Goal: Information Seeking & Learning: Compare options

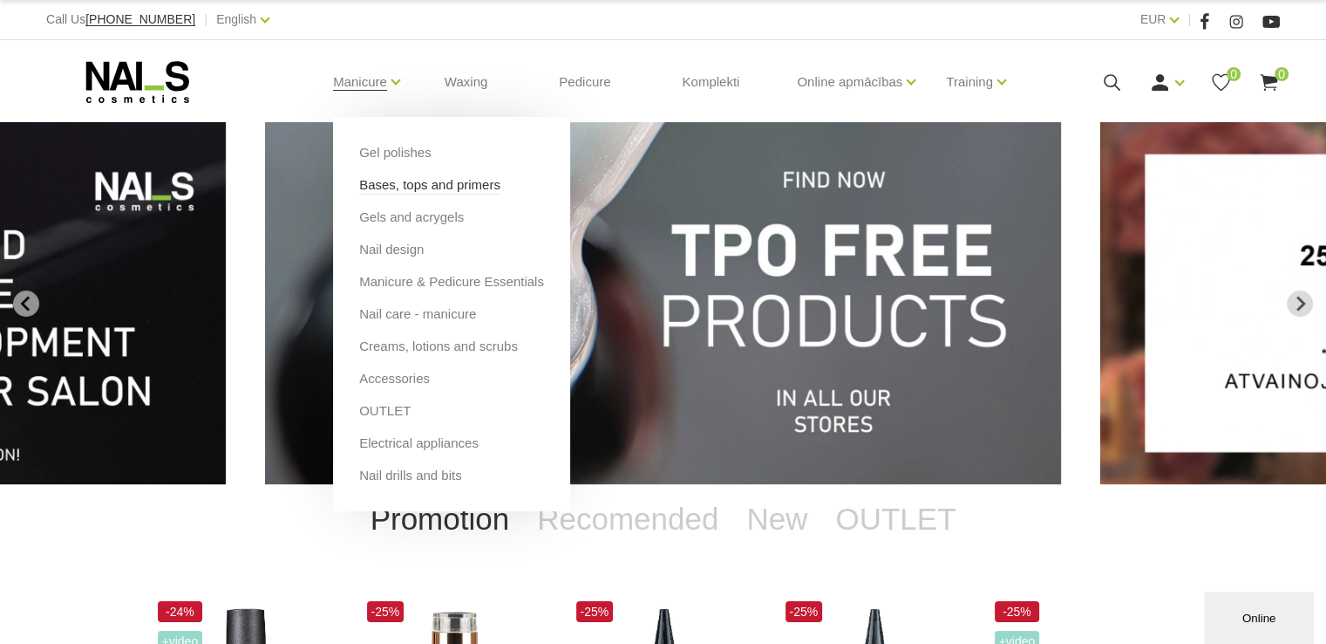
click at [370, 184] on link "Bases, tops and primers" at bounding box center [429, 184] width 141 height 19
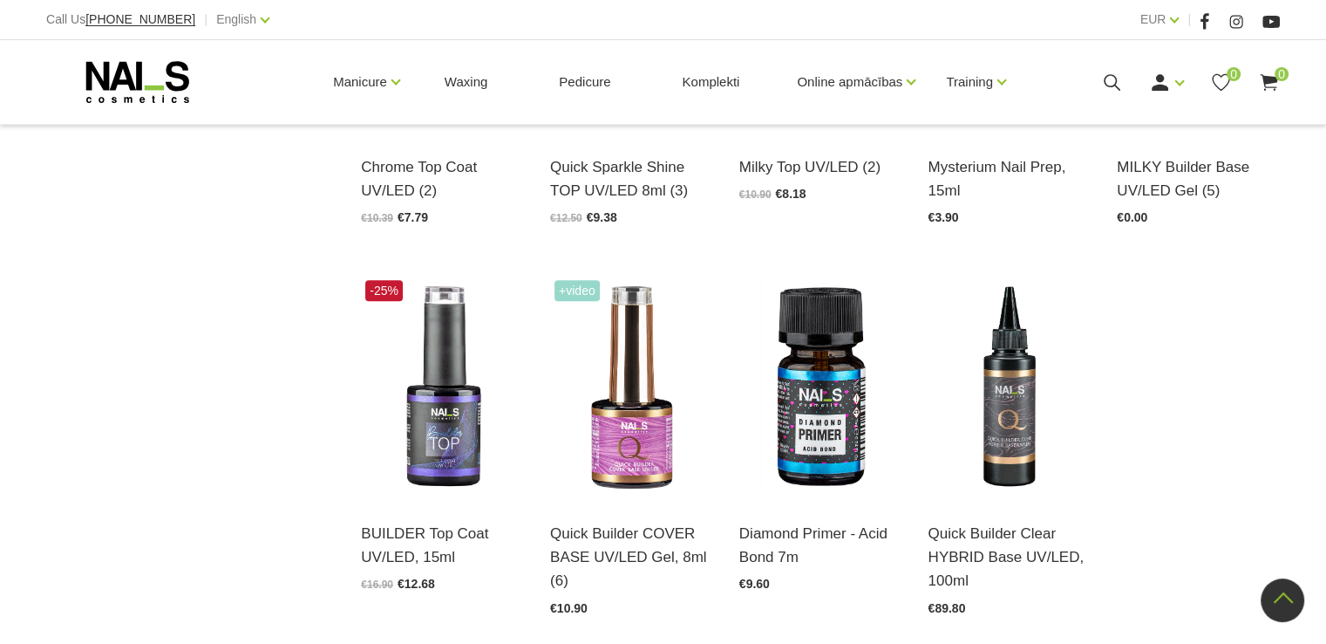
scroll to position [1918, 0]
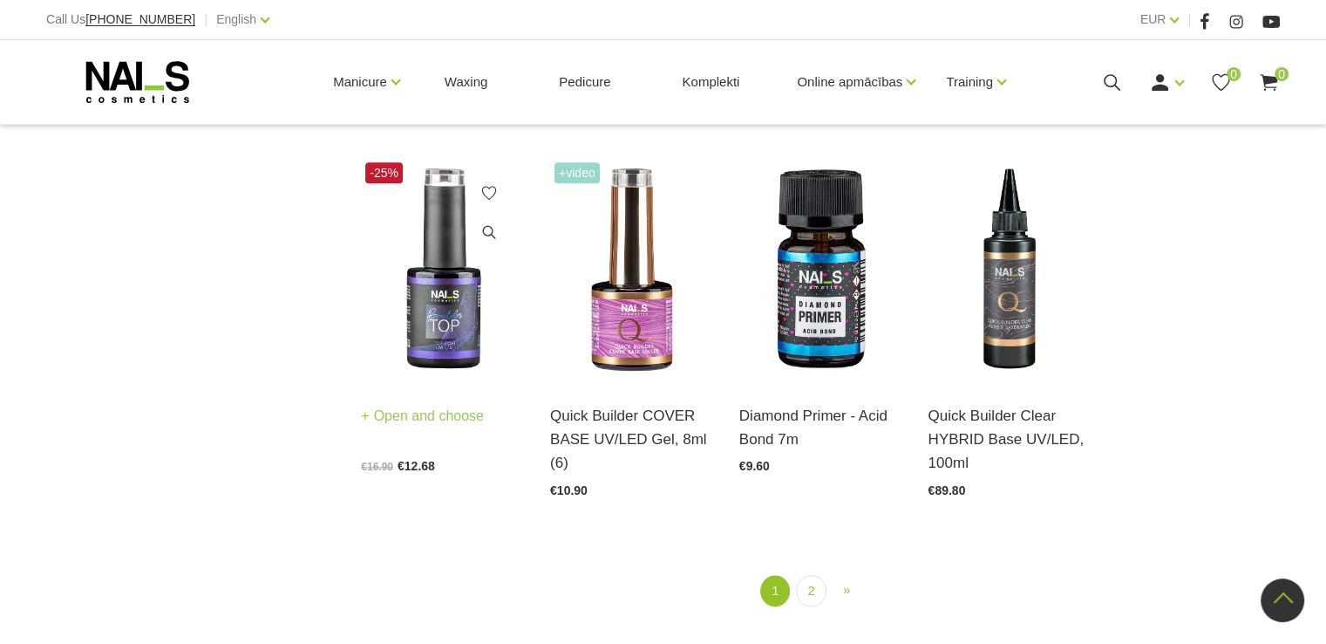
click at [460, 301] on img at bounding box center [442, 270] width 163 height 224
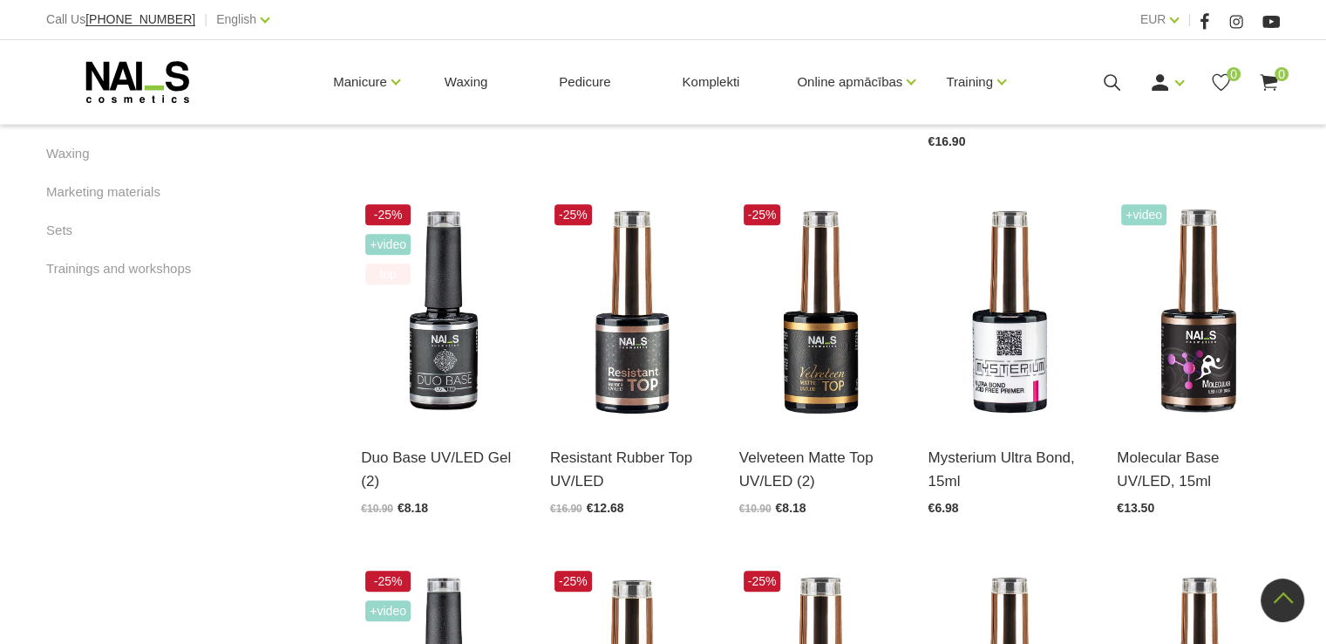
scroll to position [1134, 0]
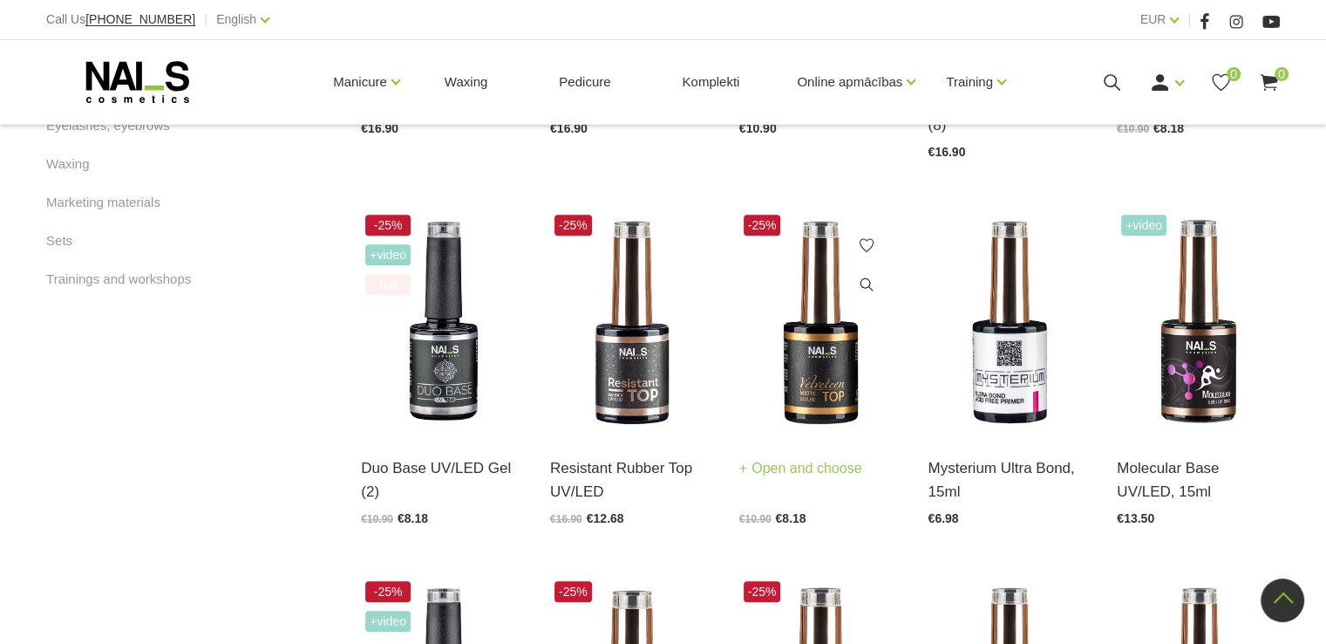
click at [835, 341] on img at bounding box center [820, 322] width 163 height 224
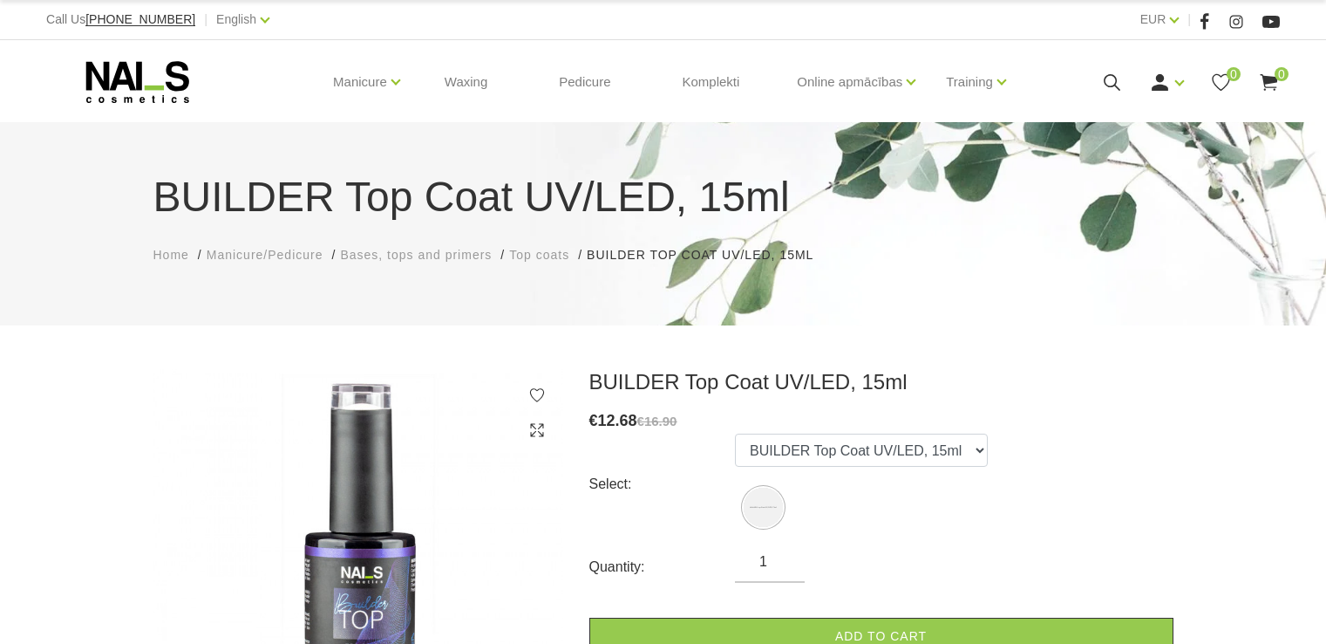
scroll to position [87, 0]
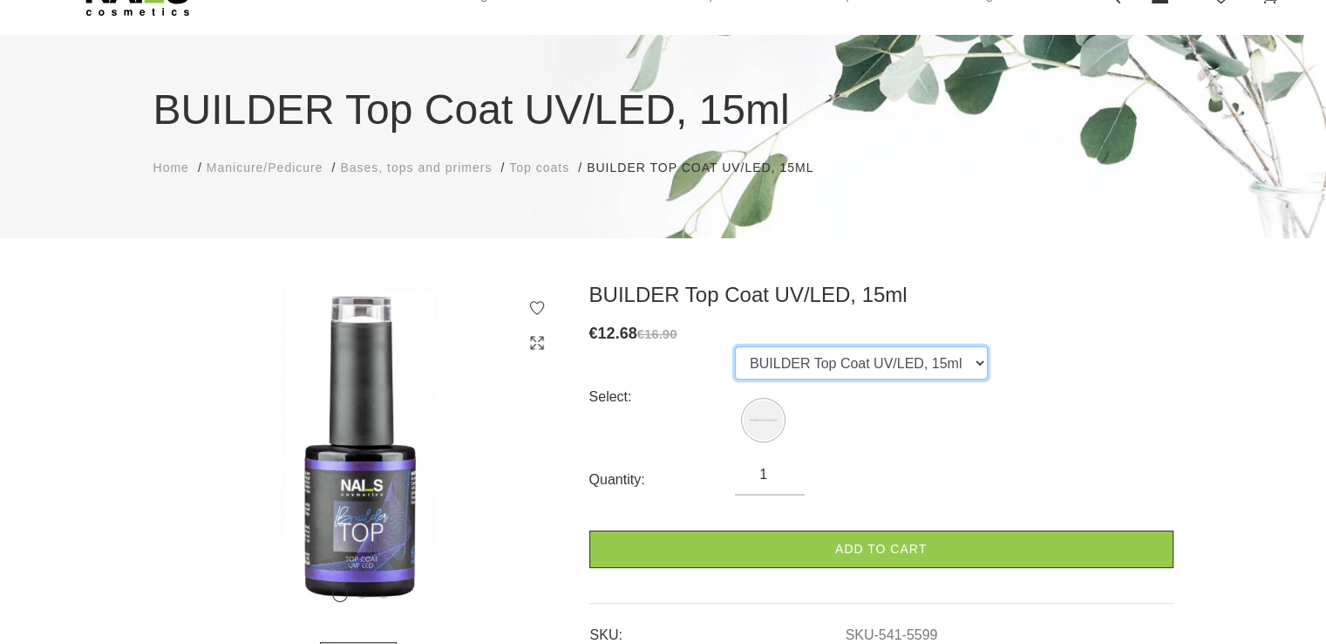
click at [967, 364] on select "BUILDER Top Coat UV/LED, 15ml" at bounding box center [861, 362] width 253 height 33
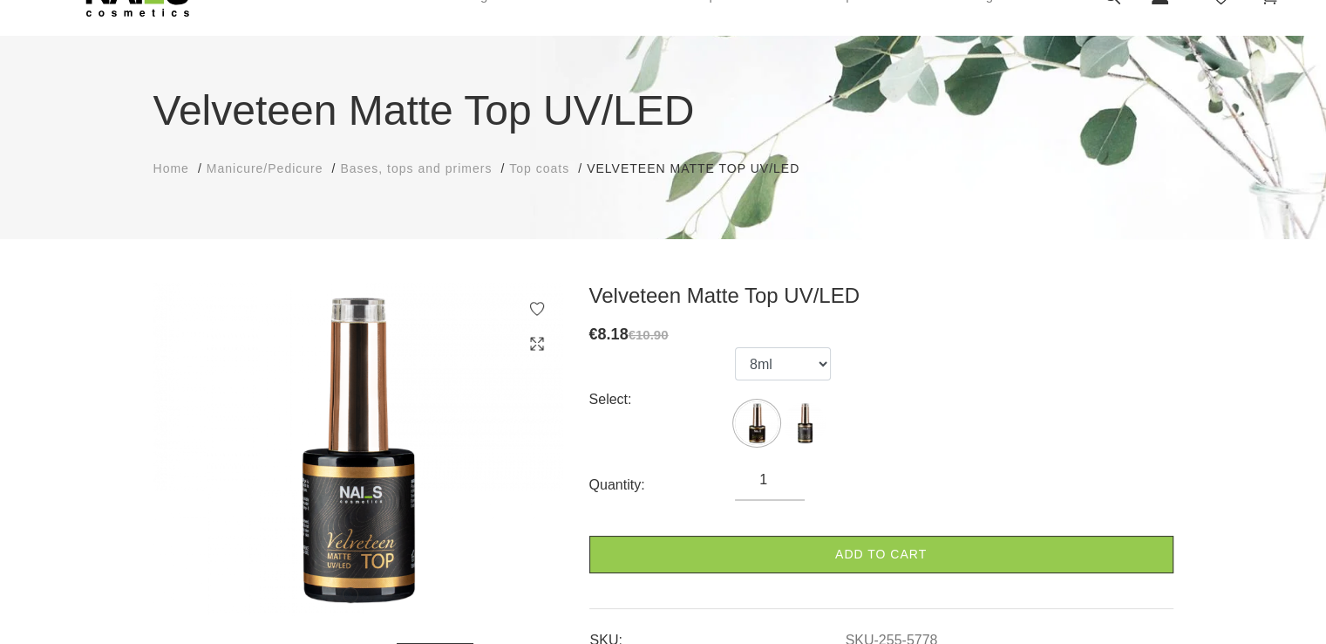
scroll to position [87, 0]
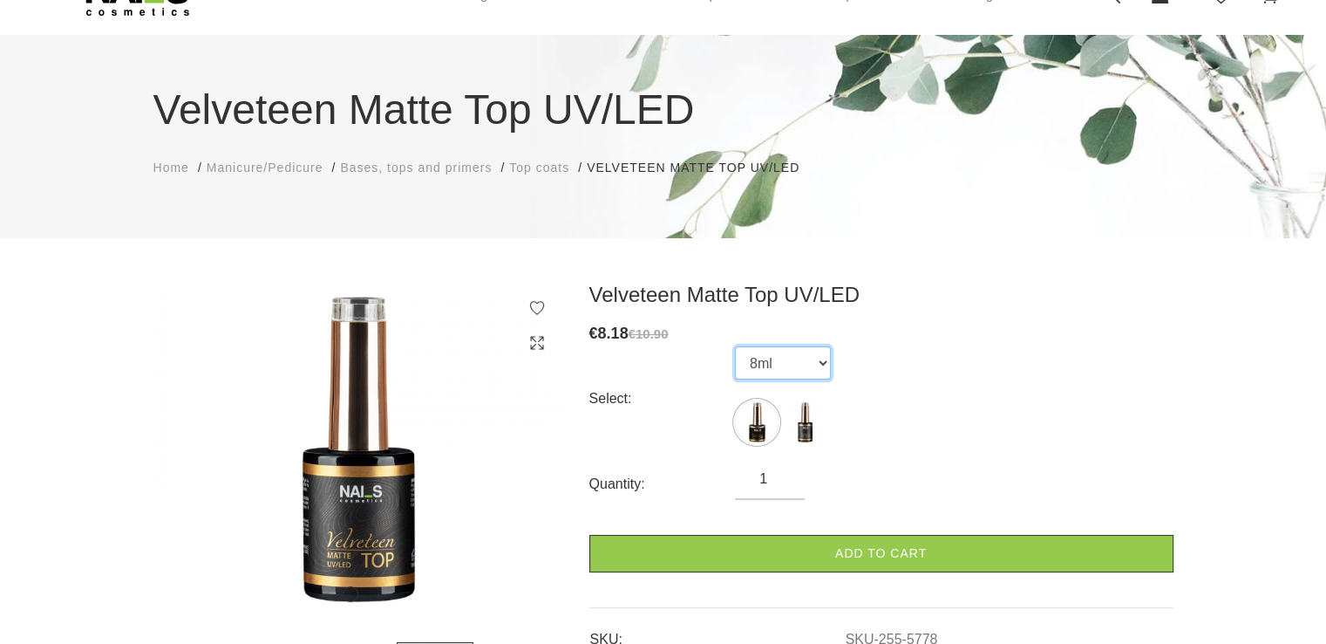
click at [823, 371] on select "8ml 15ml" at bounding box center [783, 362] width 96 height 33
click at [735, 346] on select "8ml 15ml" at bounding box center [783, 362] width 96 height 33
click at [821, 353] on select "8ml 15ml" at bounding box center [783, 362] width 96 height 33
select select "5778"
click at [735, 346] on select "8ml 15ml" at bounding box center [783, 362] width 96 height 33
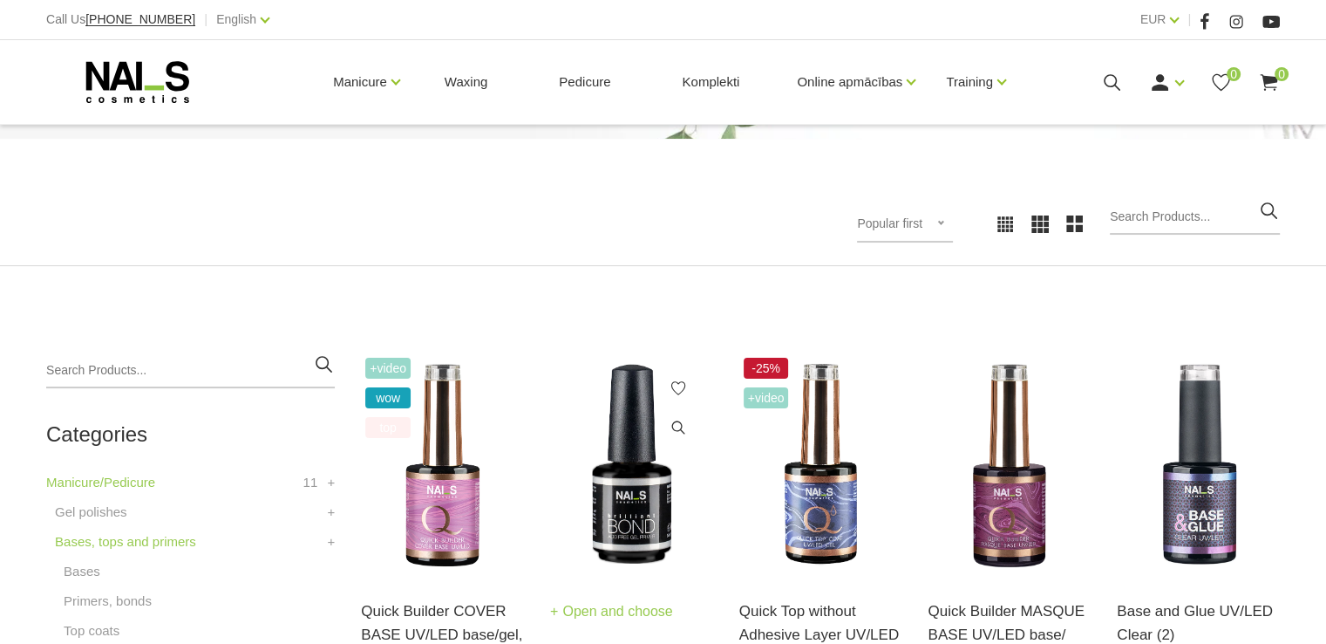
scroll to position [256, 0]
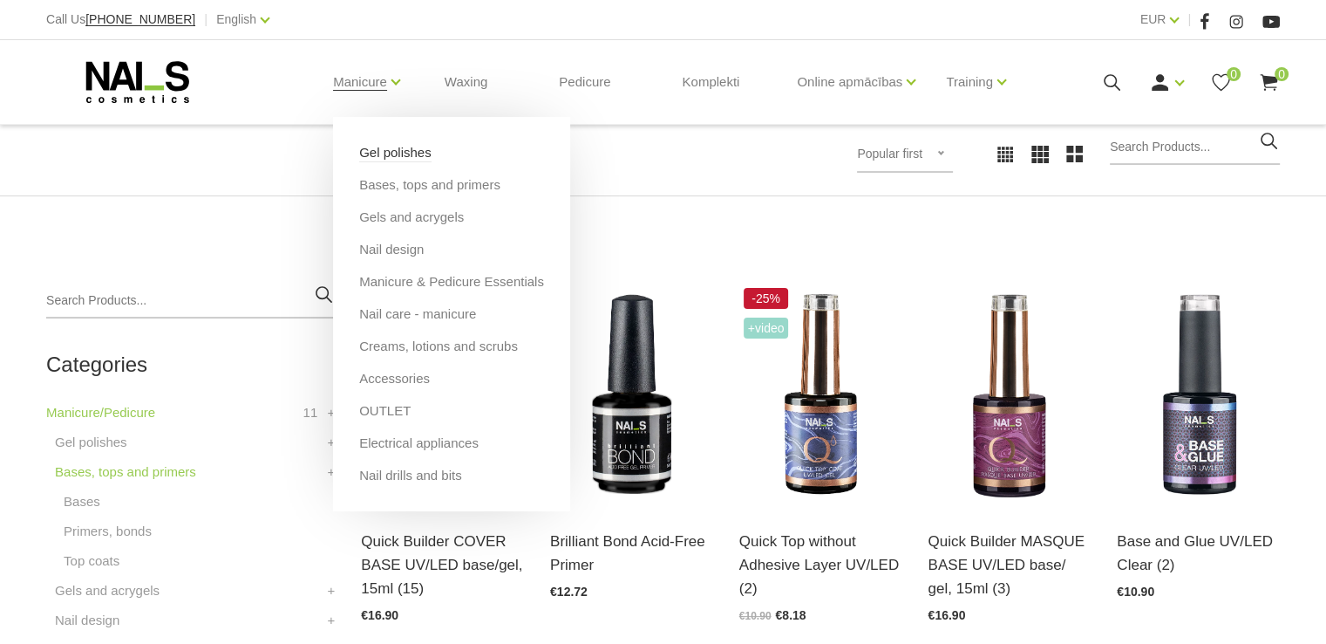
click at [372, 152] on link "Gel polishes" at bounding box center [395, 152] width 72 height 19
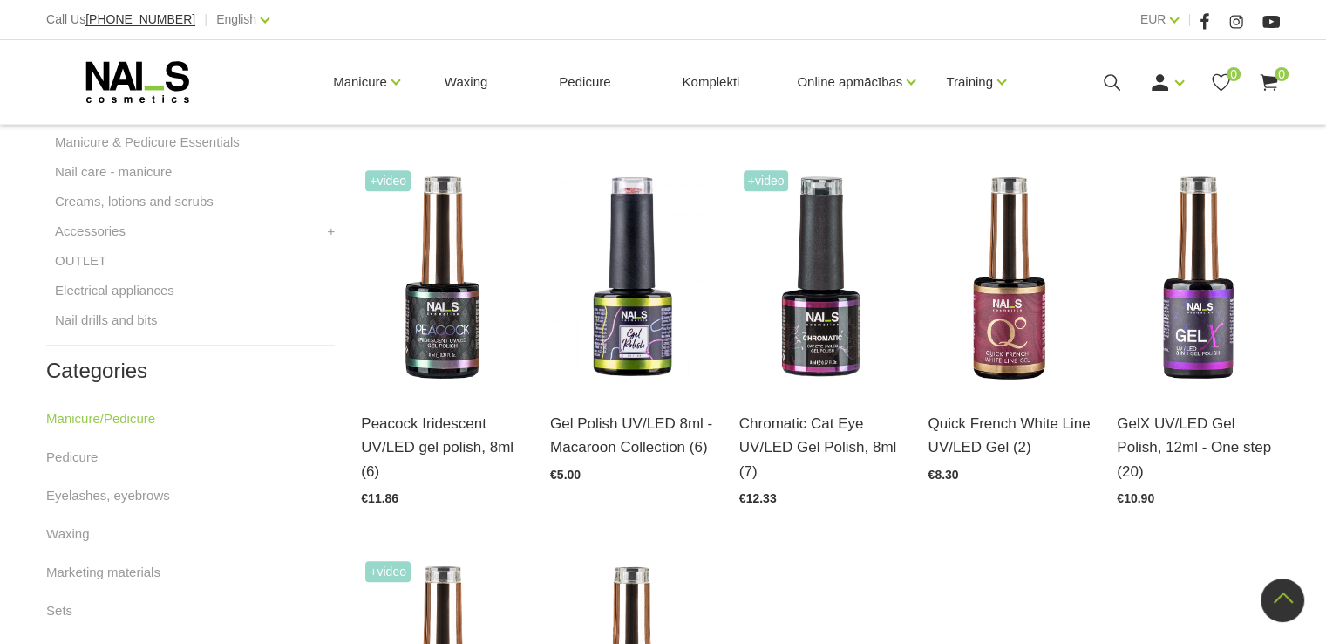
scroll to position [785, 0]
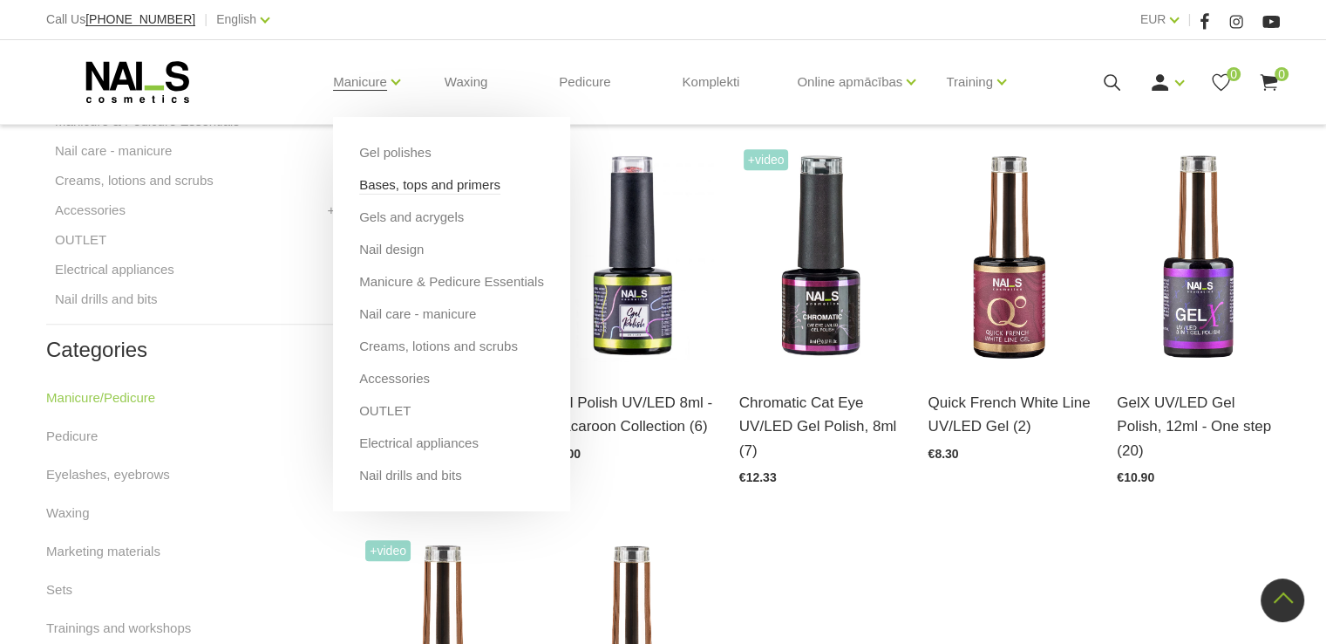
click at [374, 185] on link "Bases, tops and primers" at bounding box center [429, 184] width 141 height 19
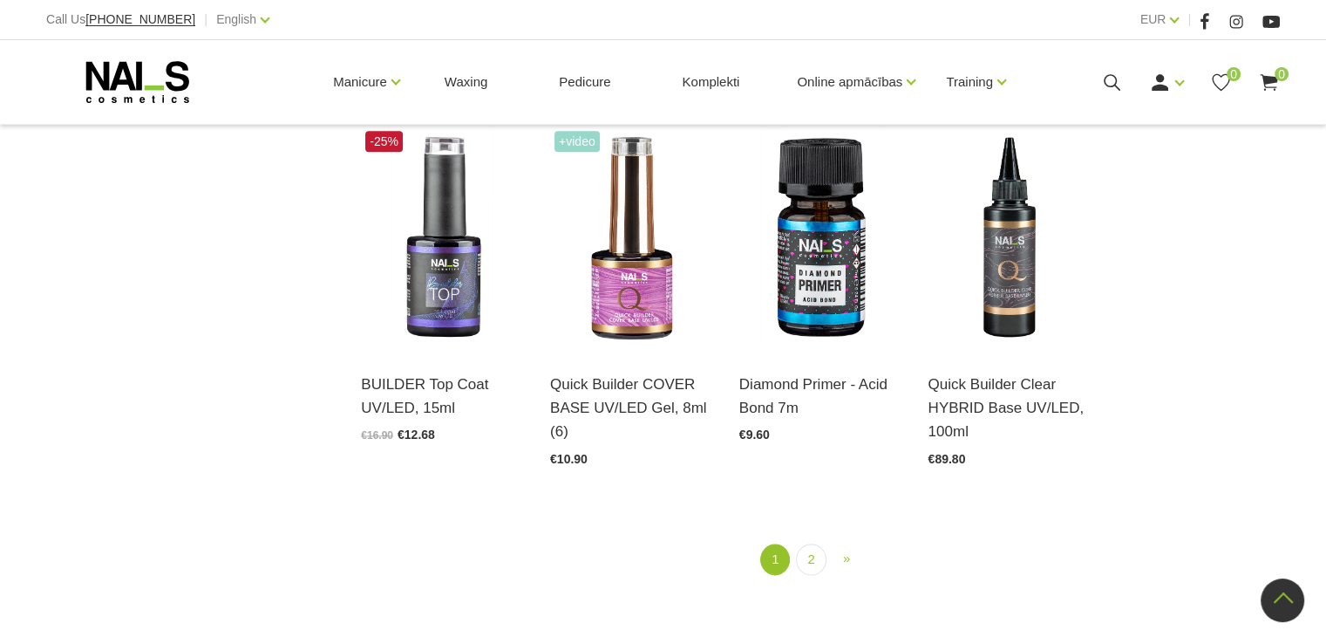
scroll to position [2006, 0]
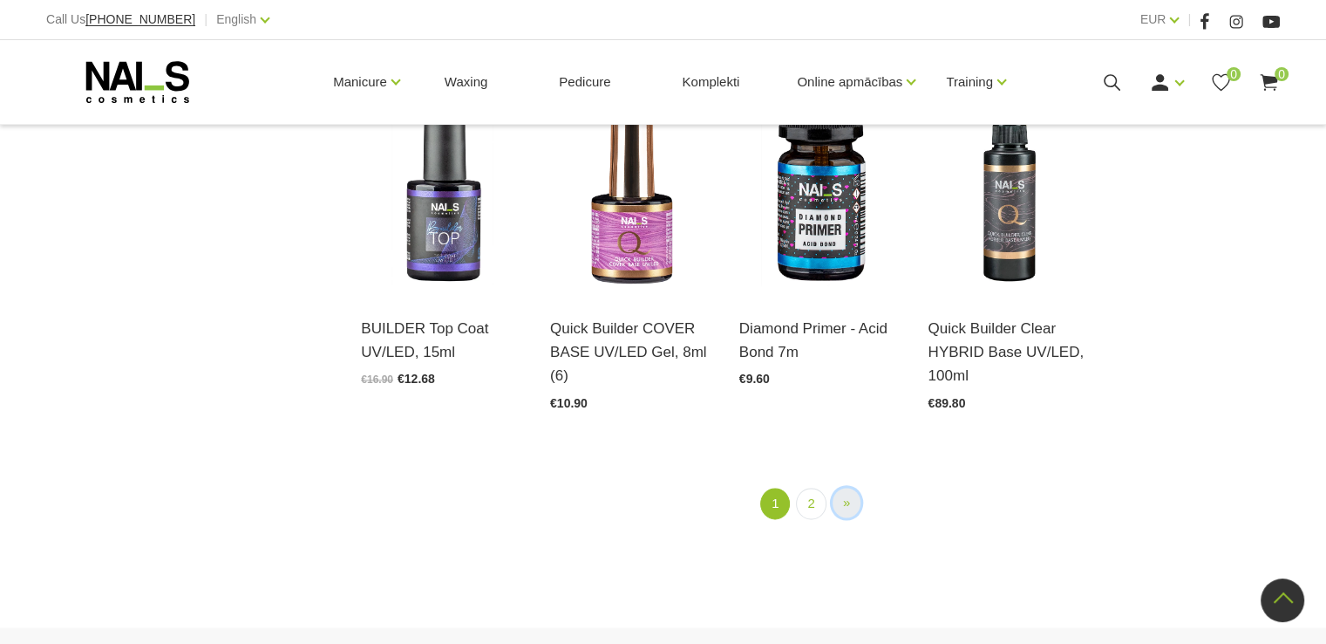
click at [841, 487] on link "» Next" at bounding box center [847, 502] width 28 height 31
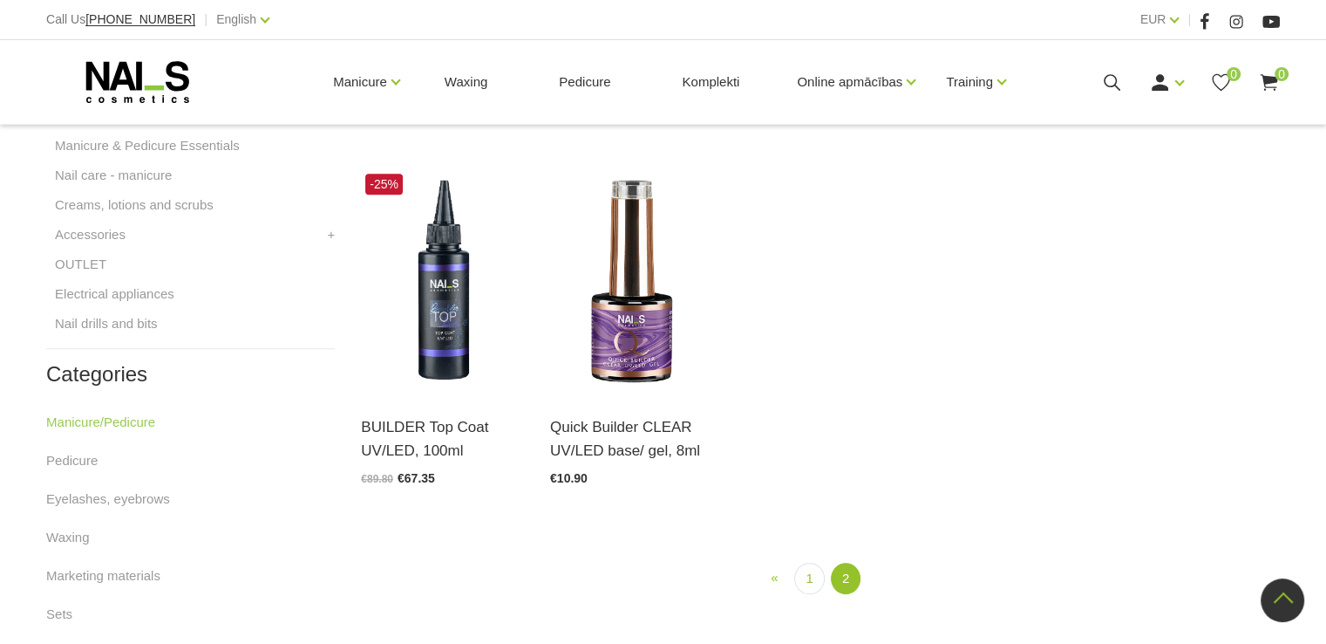
scroll to position [792, 0]
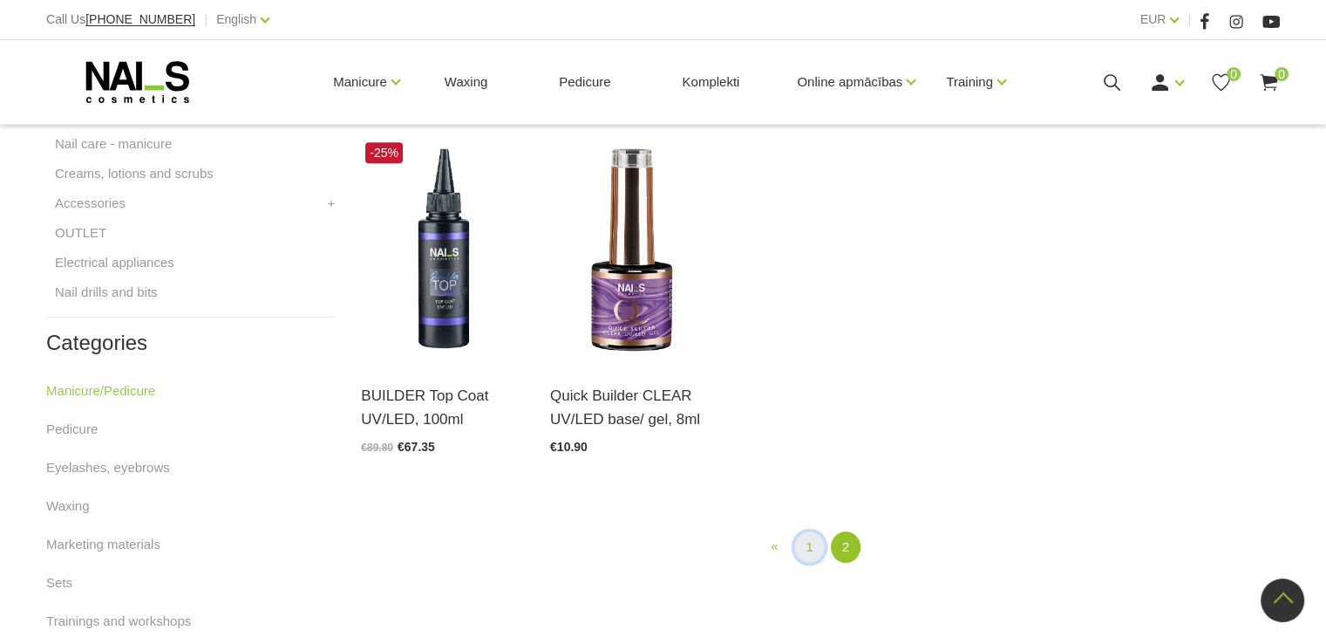
click at [815, 542] on link "1" at bounding box center [809, 547] width 30 height 32
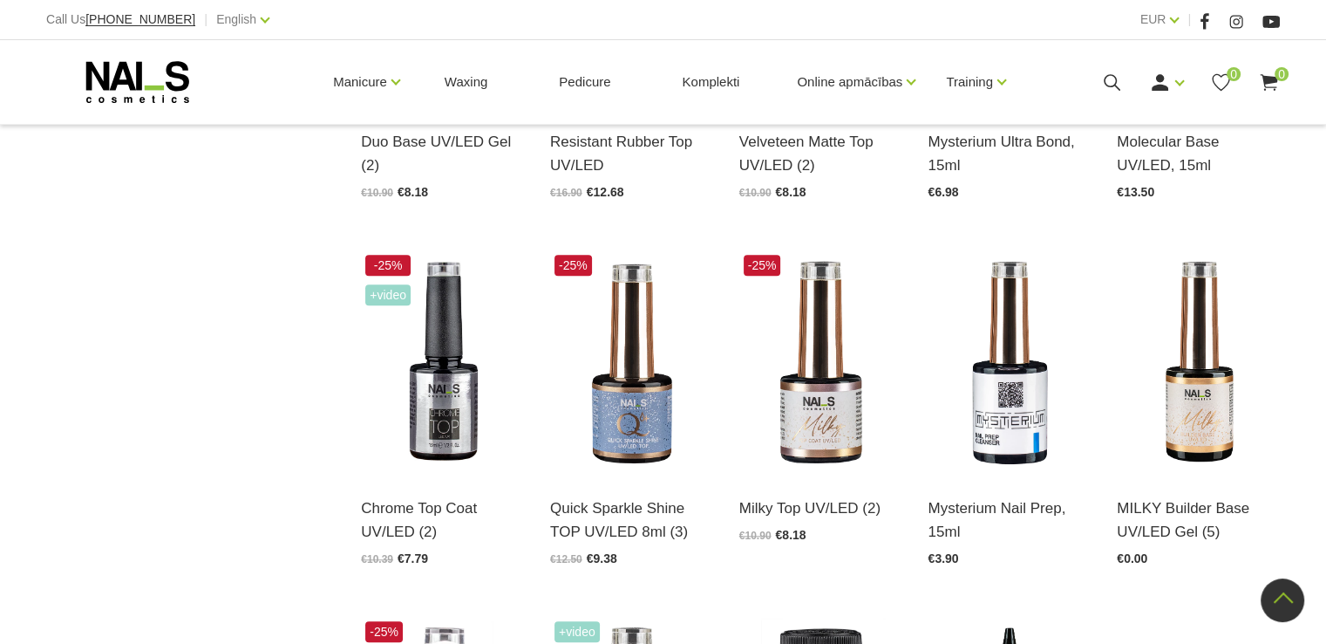
scroll to position [1489, 0]
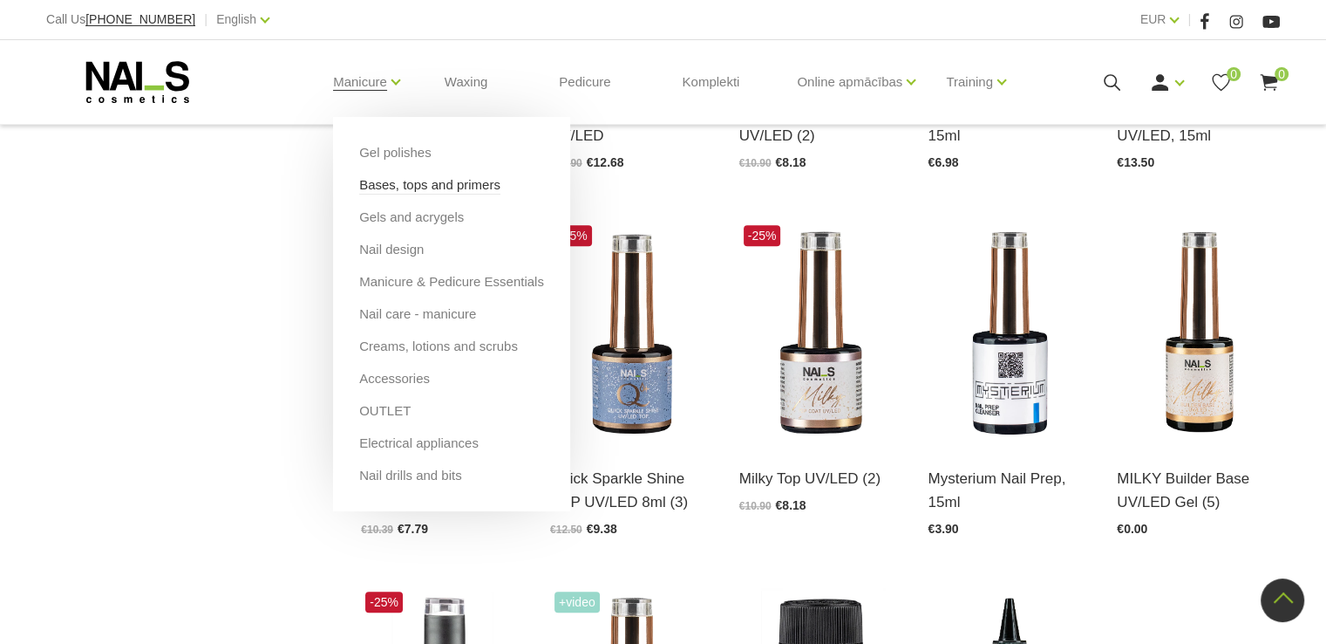
click at [381, 190] on link "Bases, tops and primers" at bounding box center [429, 184] width 141 height 19
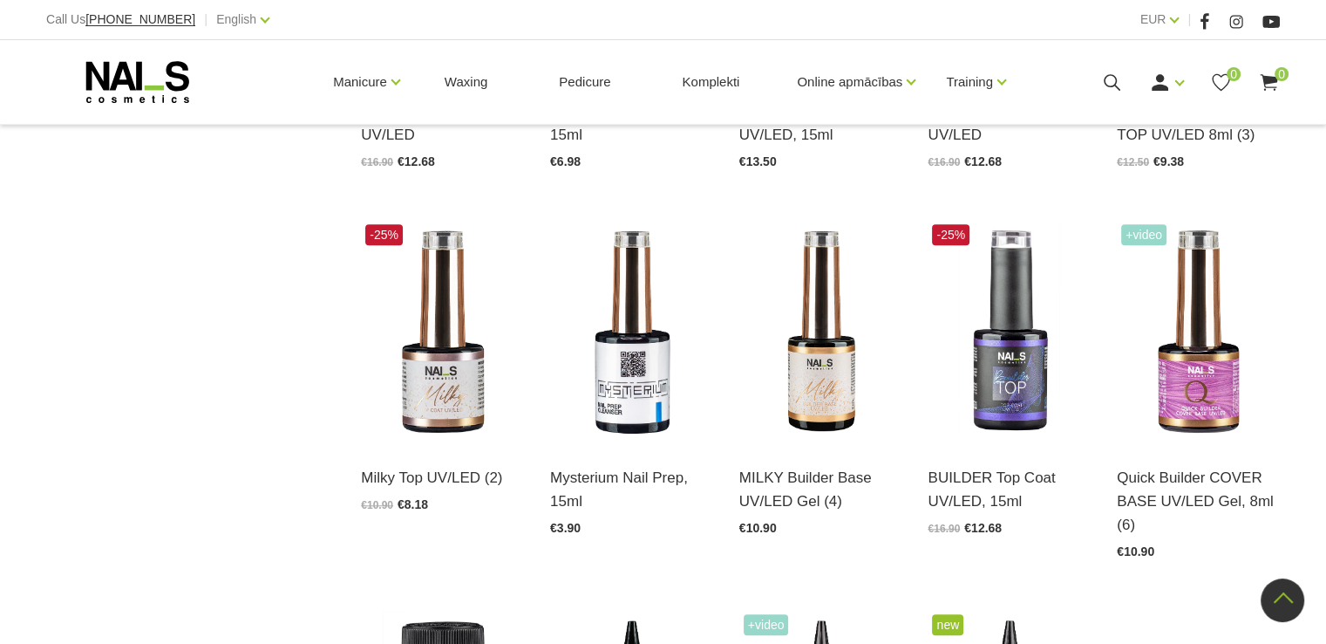
scroll to position [1482, 0]
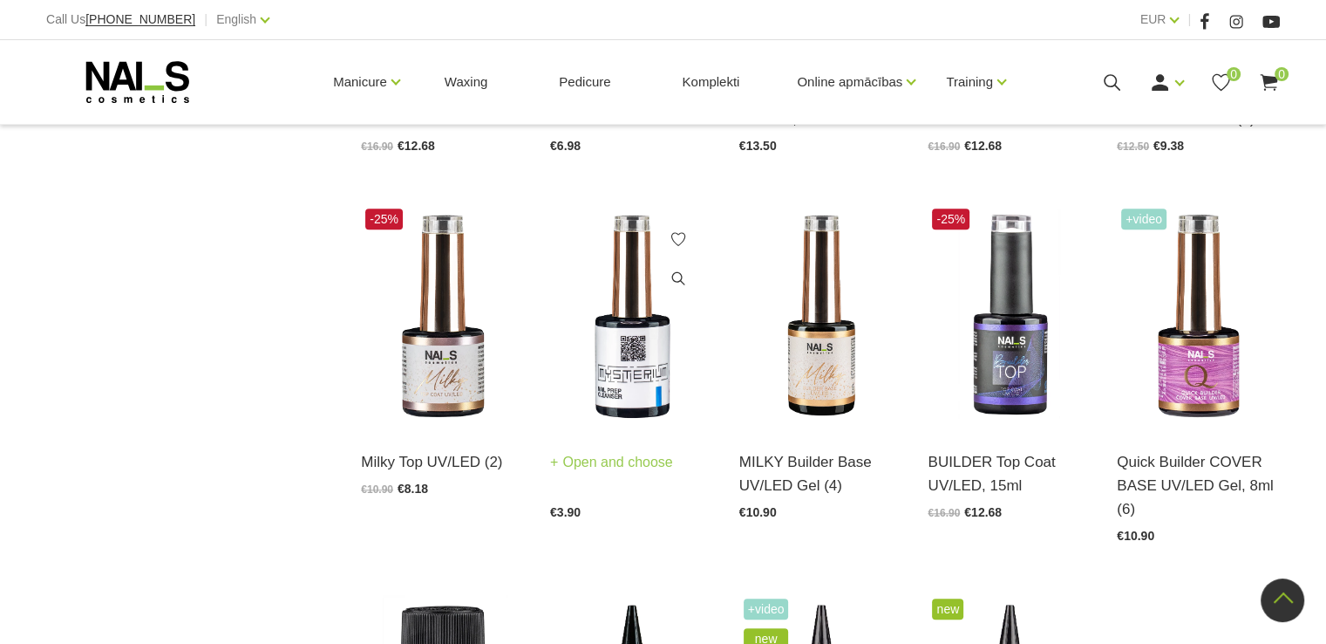
click at [635, 343] on img at bounding box center [631, 316] width 163 height 224
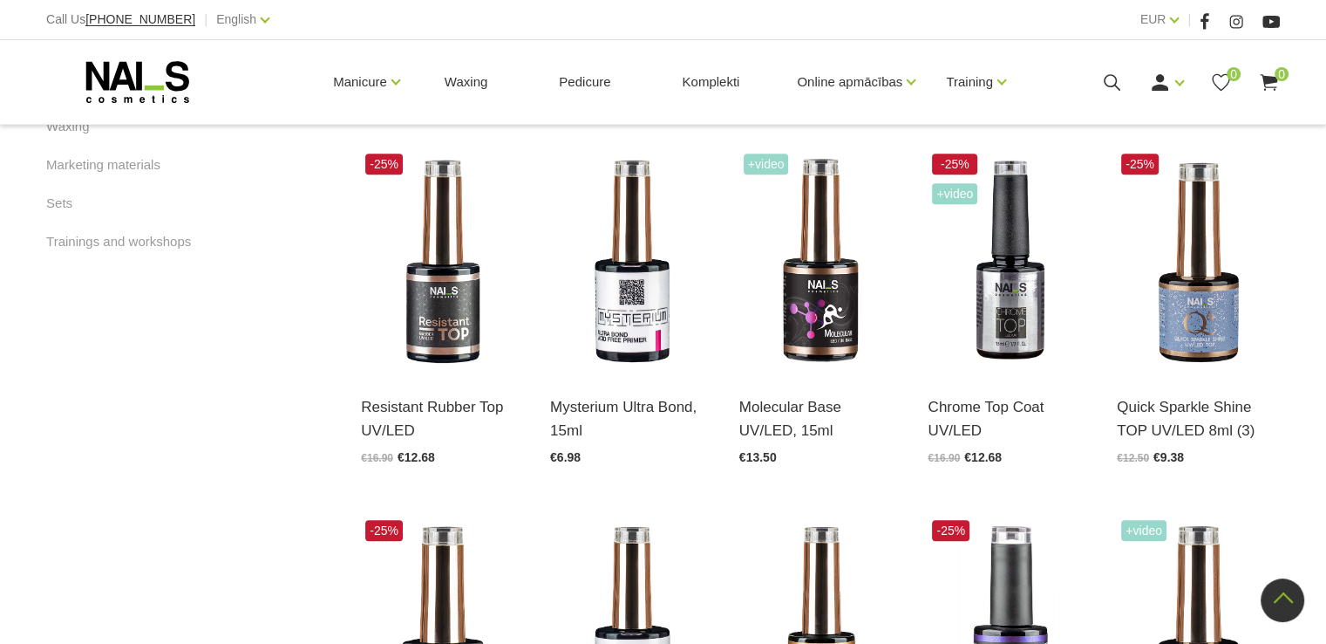
scroll to position [1134, 0]
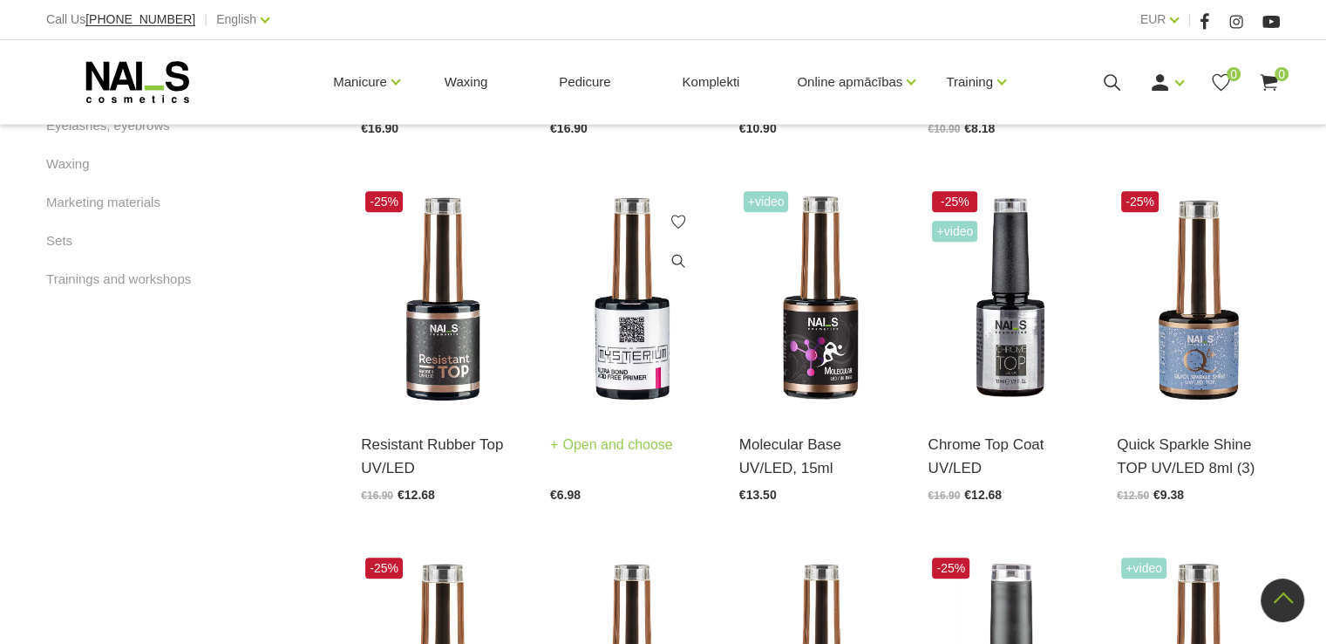
click at [615, 350] on img at bounding box center [631, 299] width 163 height 224
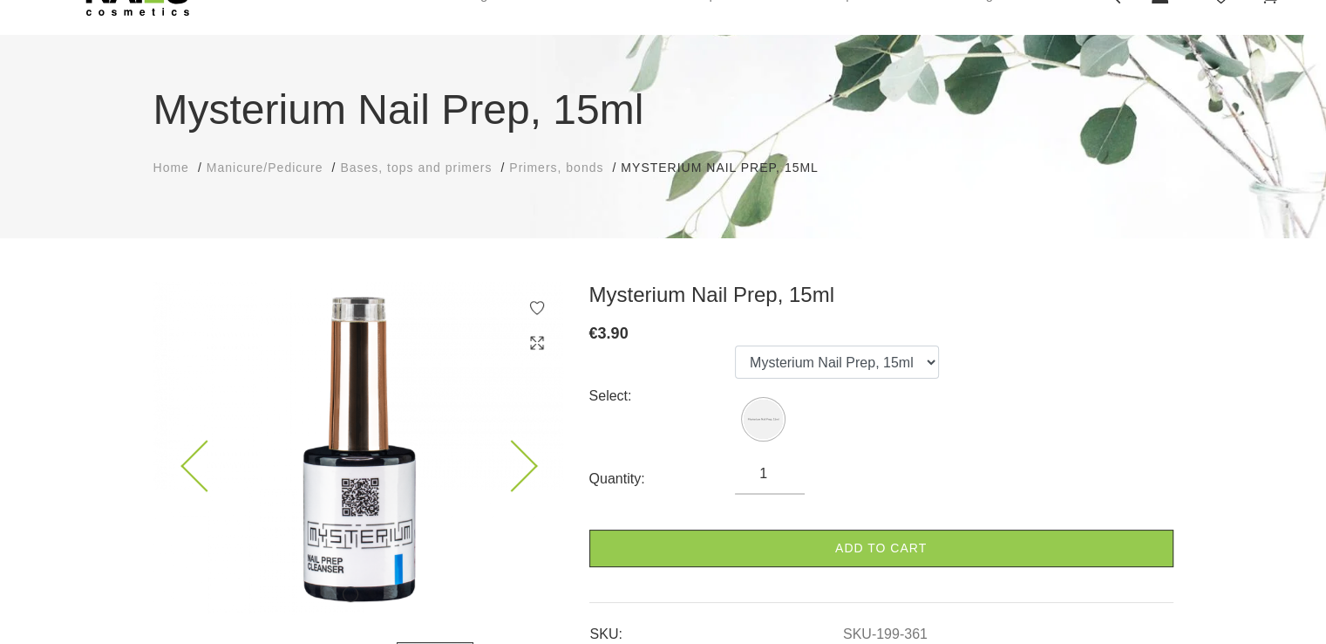
scroll to position [87, 0]
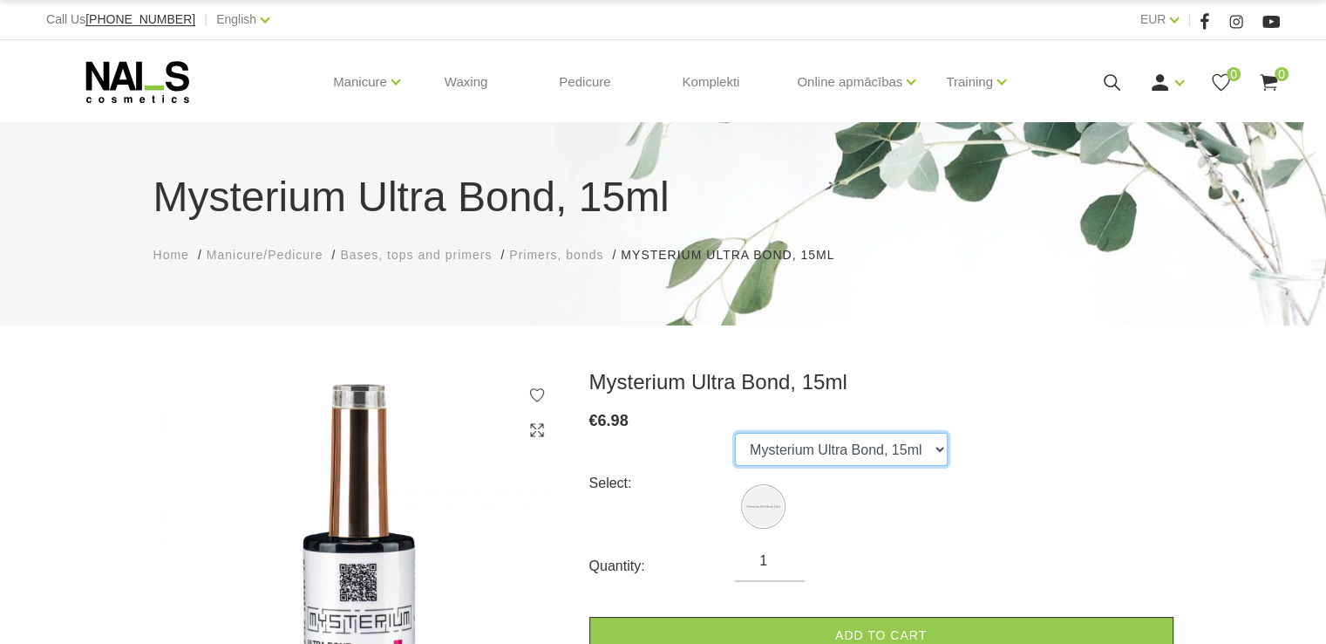
click at [944, 451] on select "Mysterium Ultra Bond, 15ml" at bounding box center [841, 449] width 213 height 33
drag, startPoint x: 944, startPoint y: 451, endPoint x: 971, endPoint y: 451, distance: 27.0
click at [944, 451] on select "Mysterium Ultra Bond, 15ml" at bounding box center [841, 449] width 213 height 33
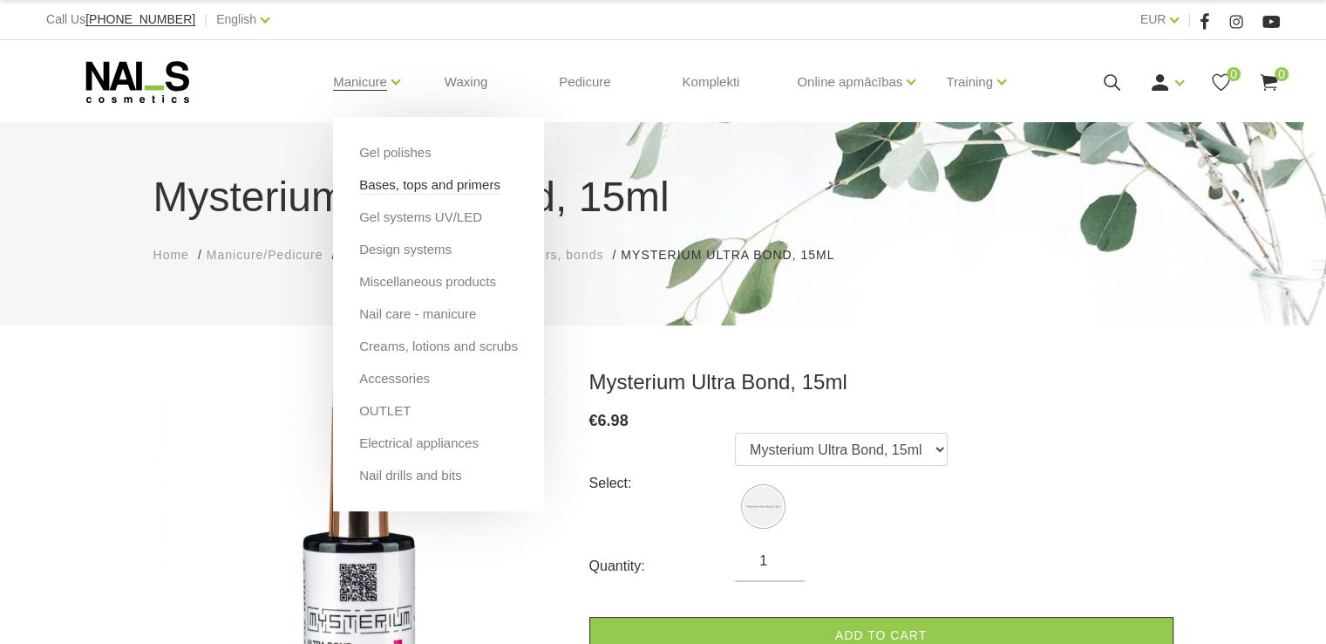
click at [371, 187] on link "Bases, tops and primers" at bounding box center [429, 184] width 141 height 19
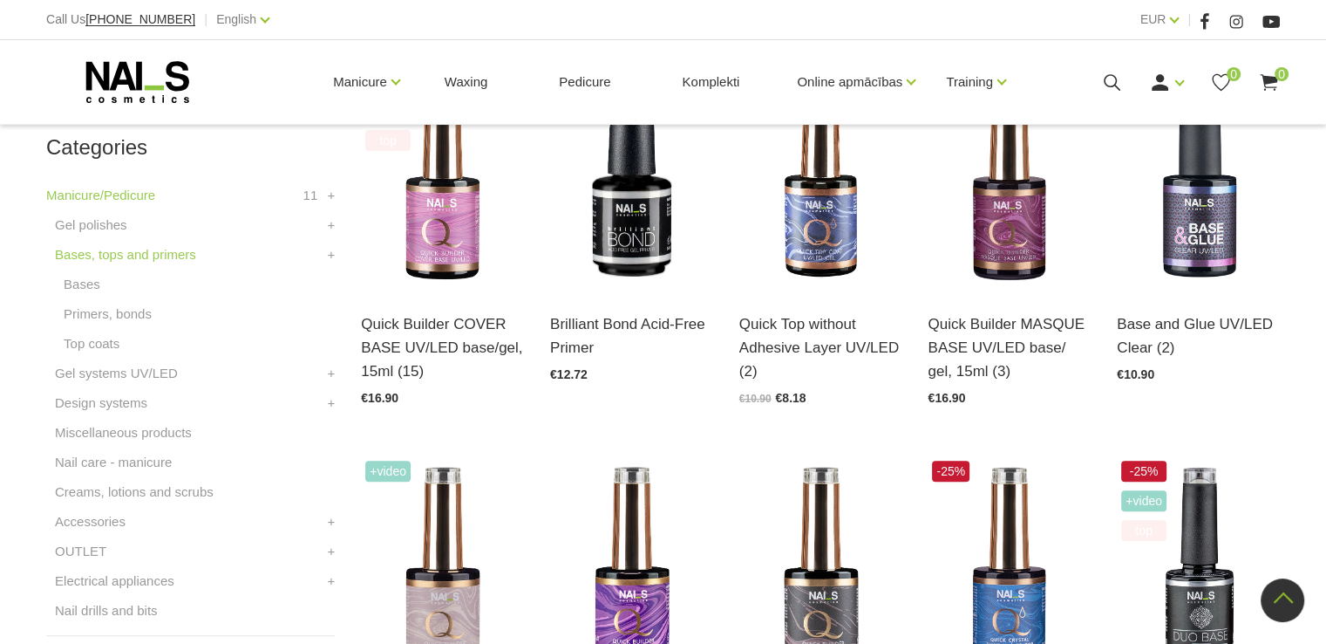
scroll to position [349, 0]
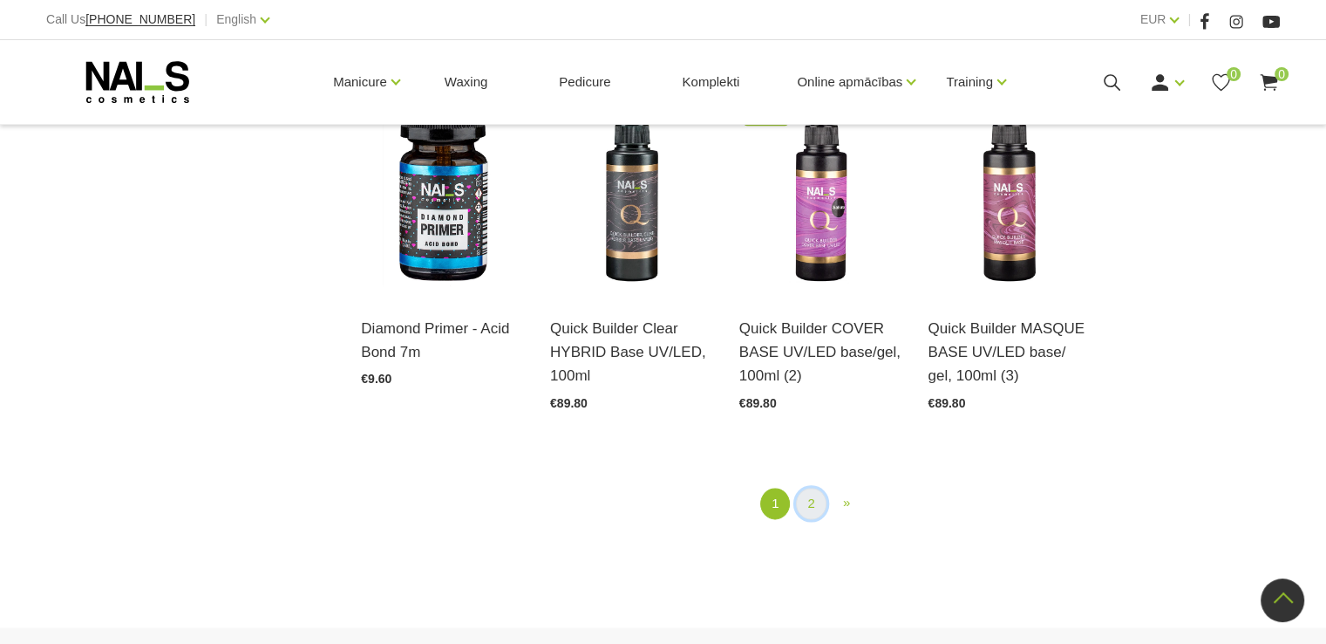
click at [813, 506] on link "2" at bounding box center [811, 503] width 30 height 32
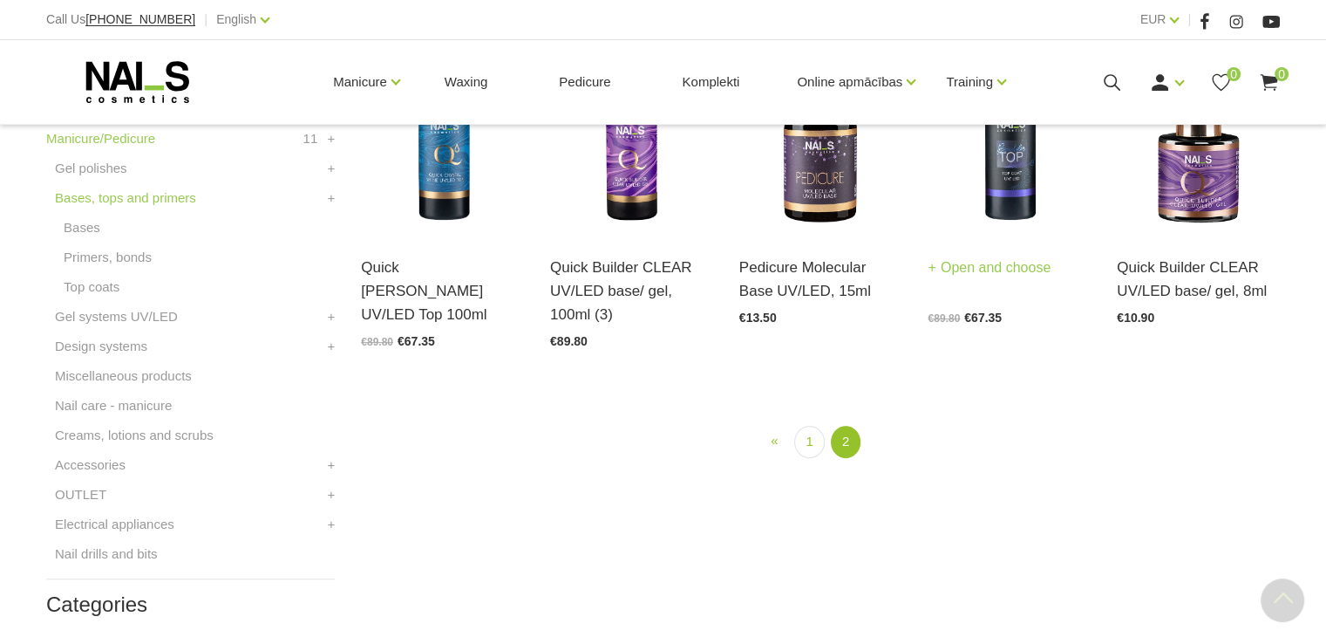
scroll to position [530, 0]
click at [804, 446] on link "1" at bounding box center [809, 442] width 30 height 32
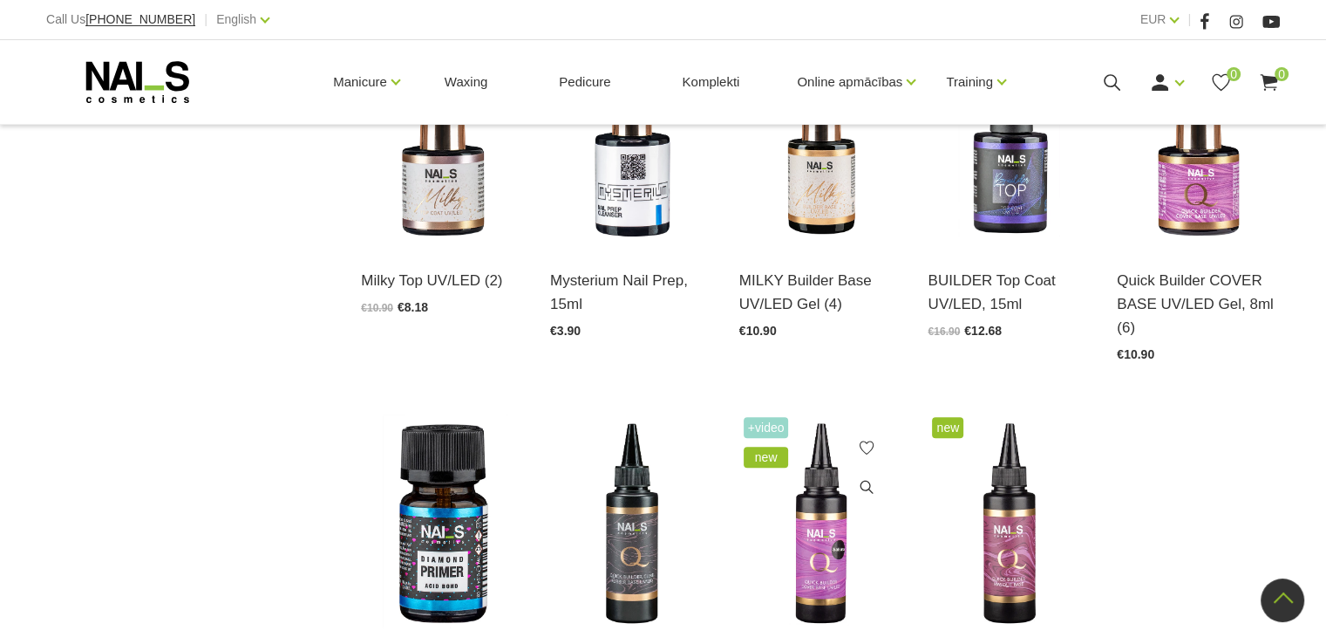
scroll to position [1751, 0]
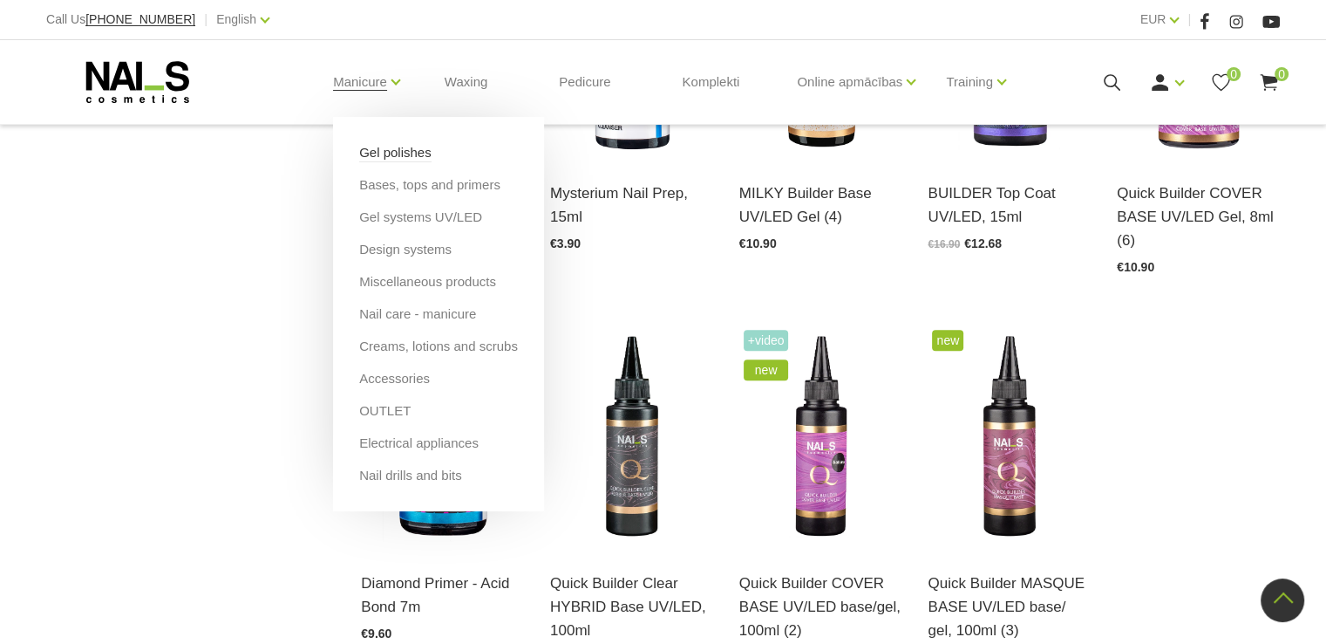
click at [379, 148] on link "Gel polishes" at bounding box center [395, 152] width 72 height 19
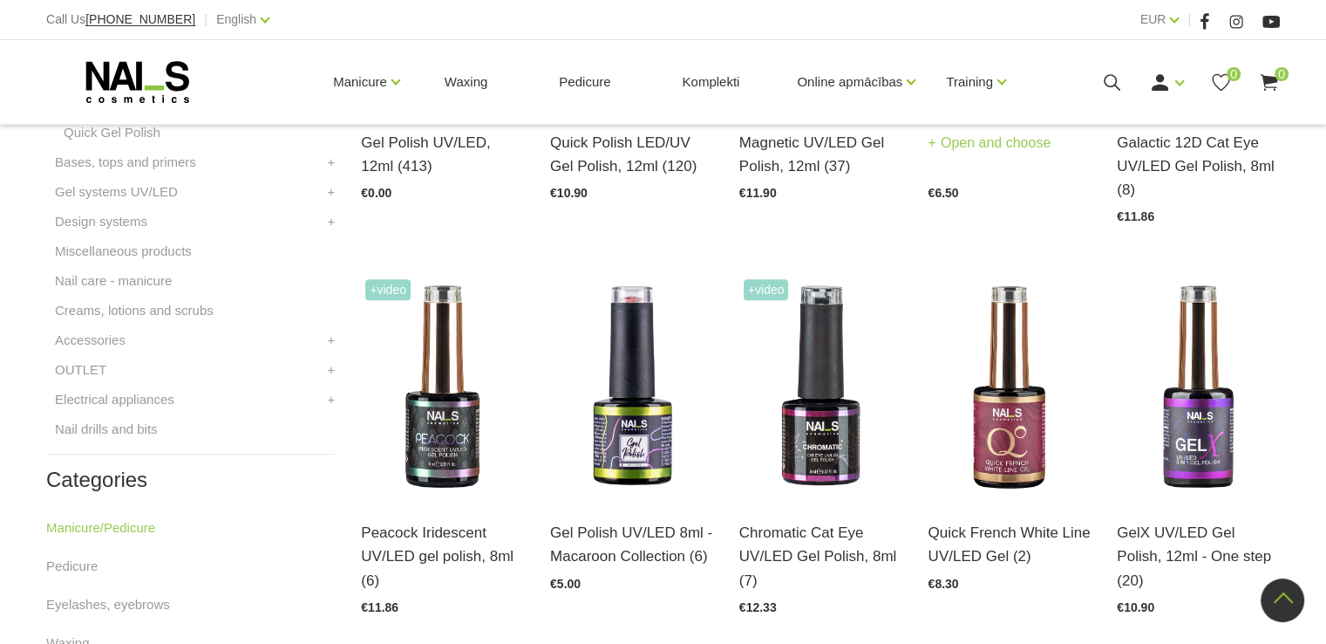
scroll to position [698, 0]
